Goal: Ask a question

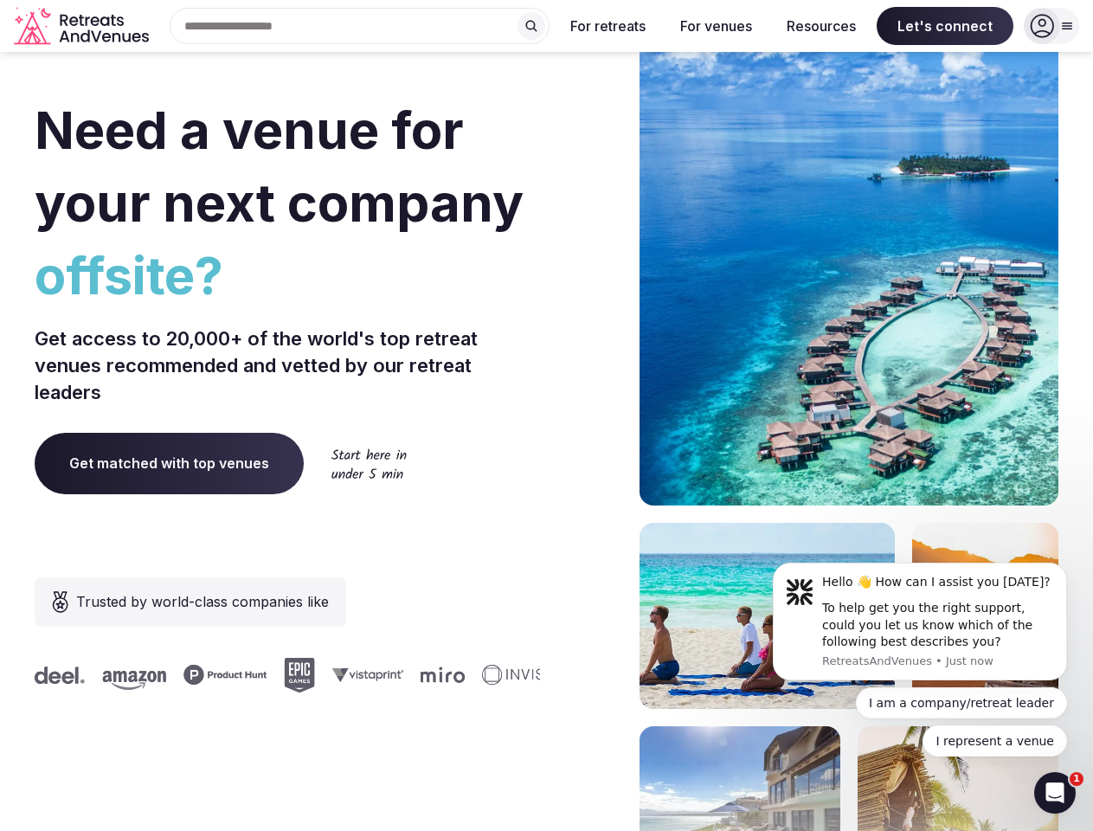
click at [546, 415] on div "Need a venue for your next company offsite? Get access to 20,000+ of the world'…" at bounding box center [547, 518] width 1024 height 1043
click at [360, 26] on div "Search Popular Destinations [GEOGRAPHIC_DATA], [GEOGRAPHIC_DATA] [GEOGRAPHIC_DA…" at bounding box center [353, 26] width 394 height 36
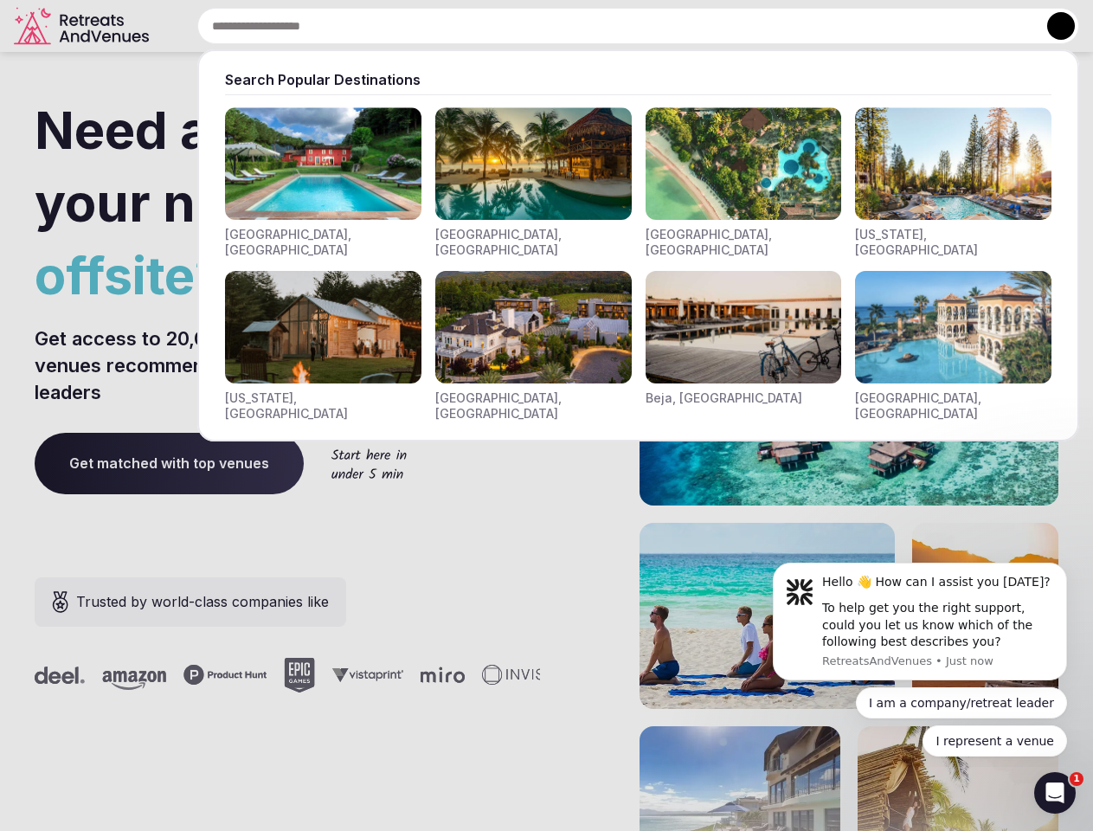
click at [531, 26] on input "text" at bounding box center [638, 26] width 882 height 36
click at [608, 26] on input "text" at bounding box center [638, 26] width 882 height 36
click at [716, 26] on input "text" at bounding box center [638, 26] width 882 height 36
click at [821, 26] on input "text" at bounding box center [638, 26] width 882 height 36
click at [945, 26] on input "text" at bounding box center [638, 26] width 882 height 36
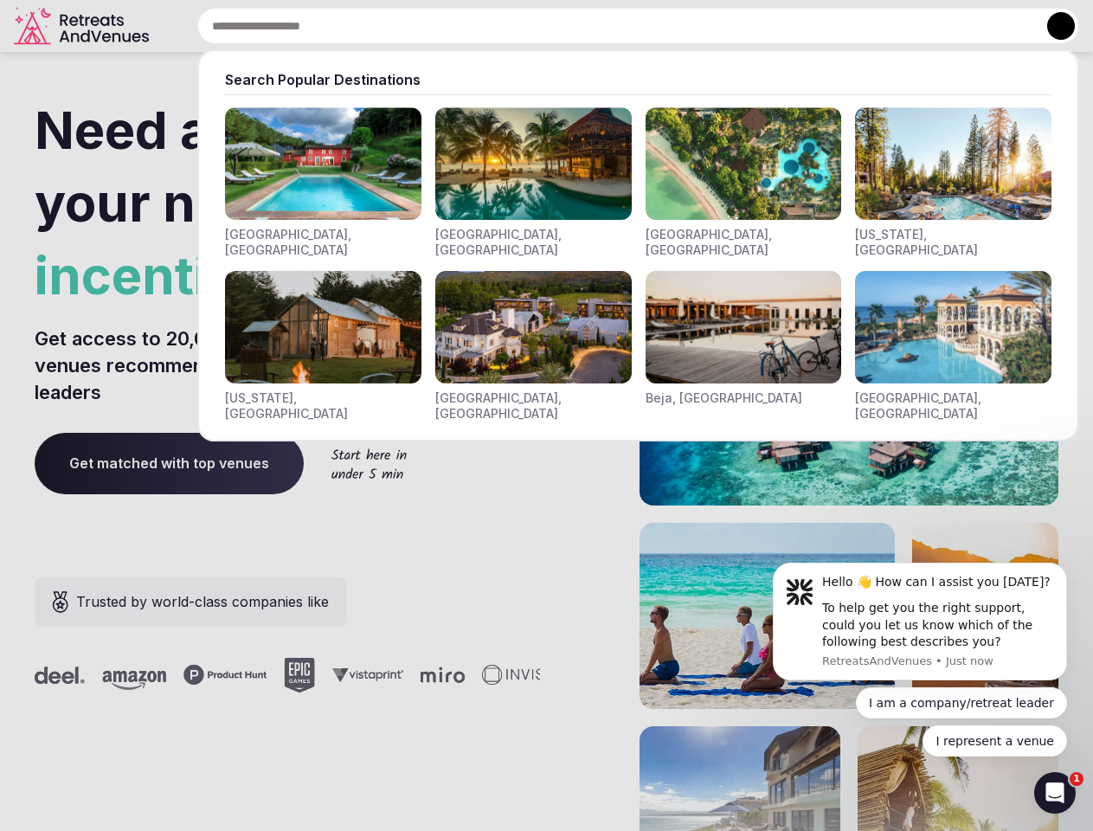
click at [1052, 26] on button at bounding box center [1061, 26] width 28 height 28
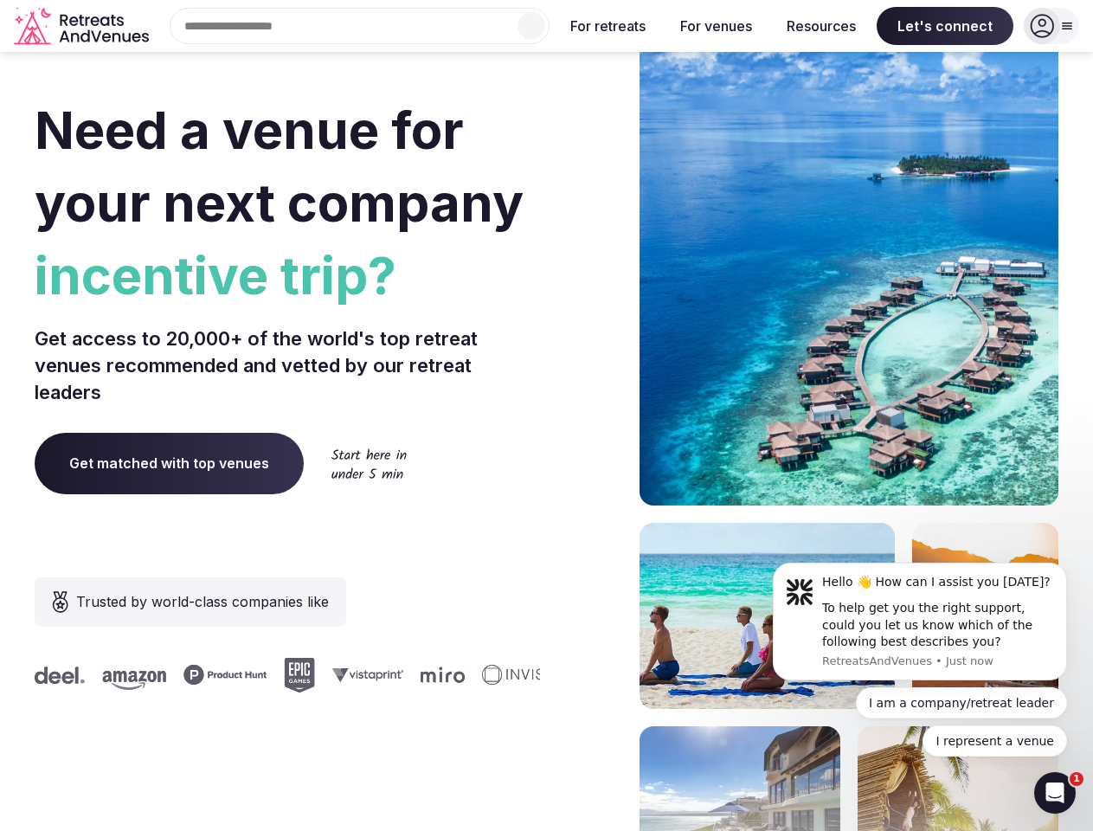
click at [920, 621] on div "To help get you the right support, could you let us know which of the following…" at bounding box center [938, 625] width 232 height 51
